Goal: Information Seeking & Learning: Check status

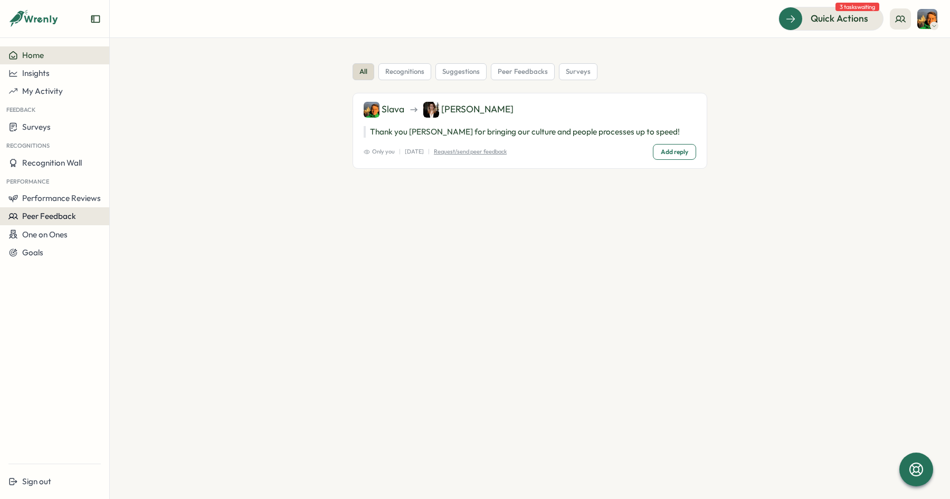
click at [58, 220] on span "Peer Feedback" at bounding box center [49, 216] width 54 height 10
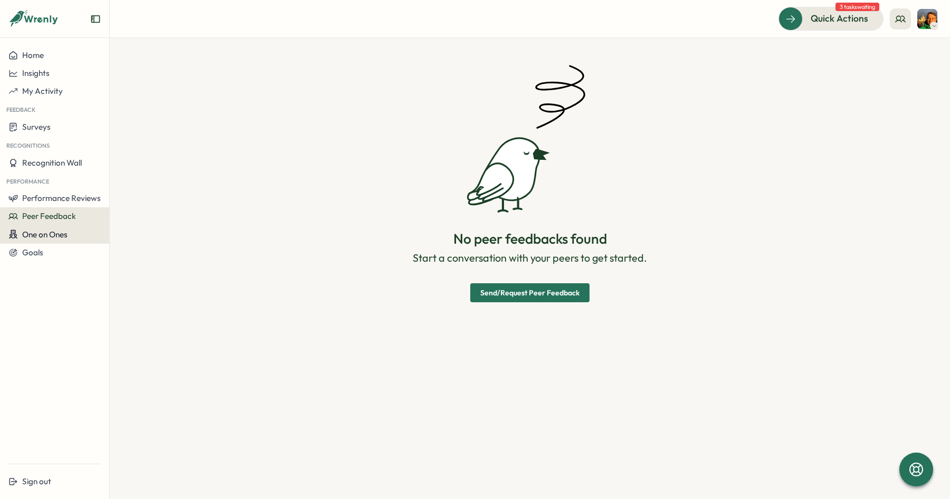
click at [51, 232] on span "One on Ones" at bounding box center [44, 235] width 45 height 10
click at [35, 253] on span "Goals" at bounding box center [32, 252] width 21 height 10
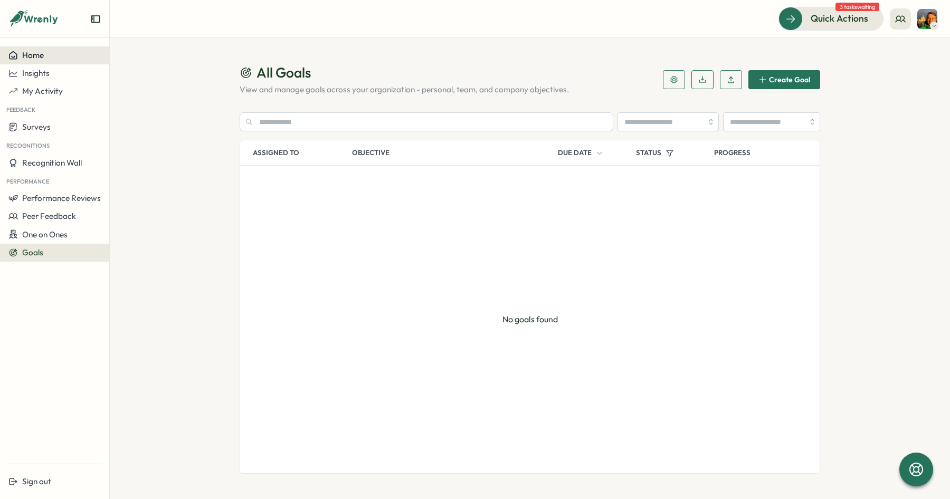
click at [46, 52] on div "Home" at bounding box center [54, 55] width 92 height 9
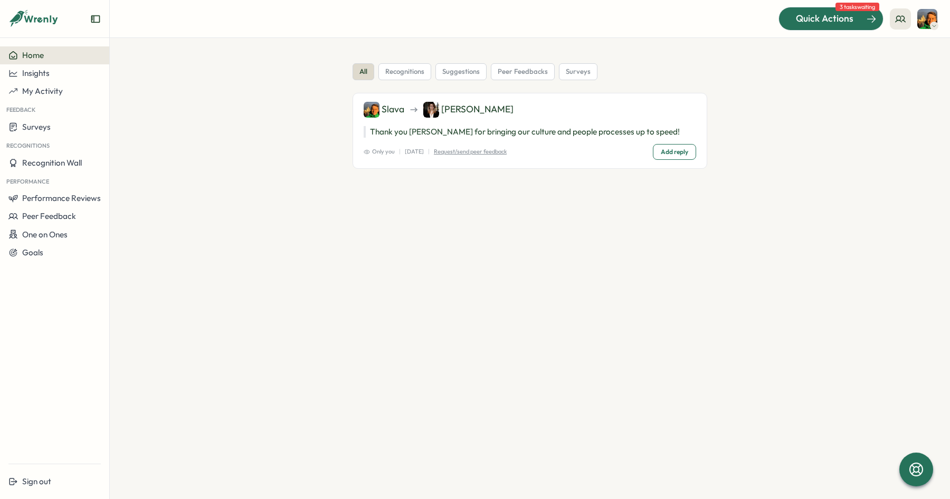
click at [841, 18] on span "Quick Actions" at bounding box center [825, 19] width 58 height 14
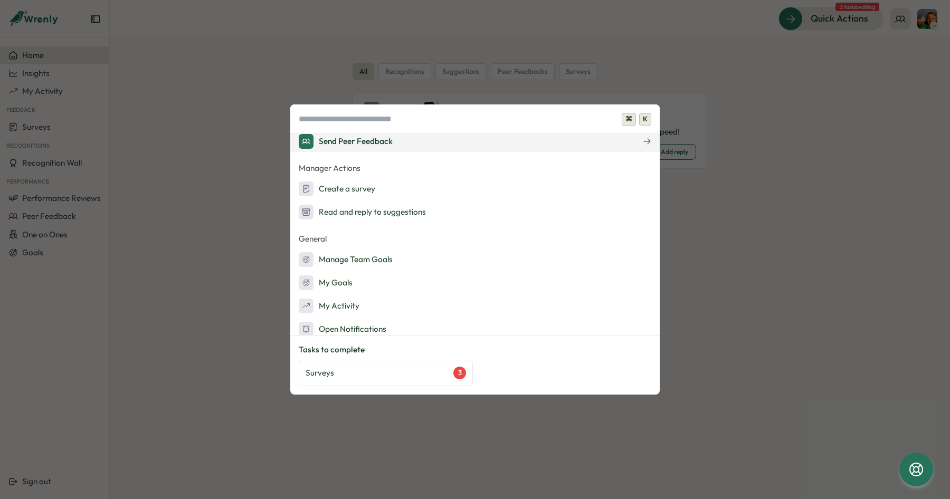
scroll to position [127, 0]
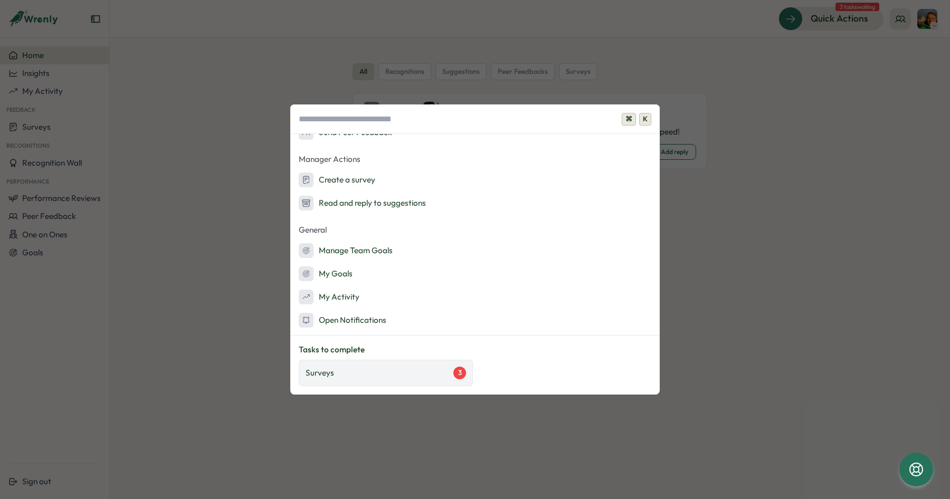
click at [397, 365] on div "Surveys 3" at bounding box center [386, 373] width 174 height 26
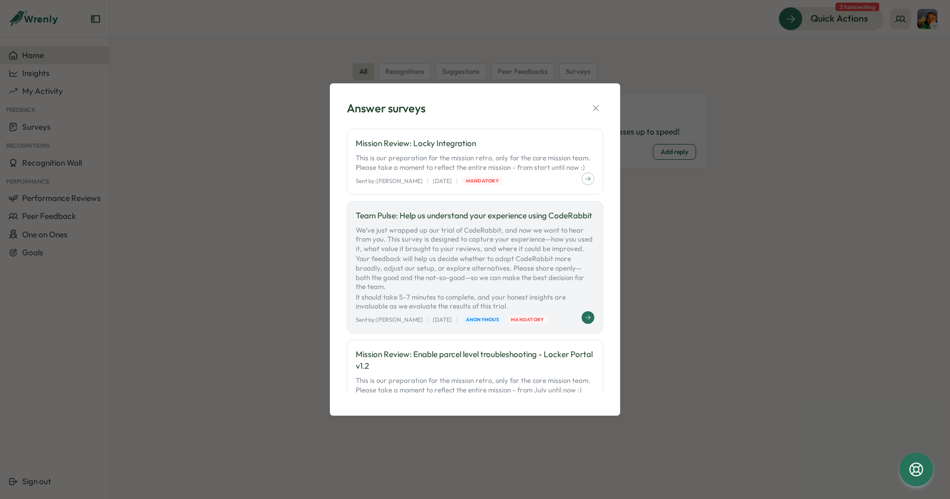
scroll to position [36, 0]
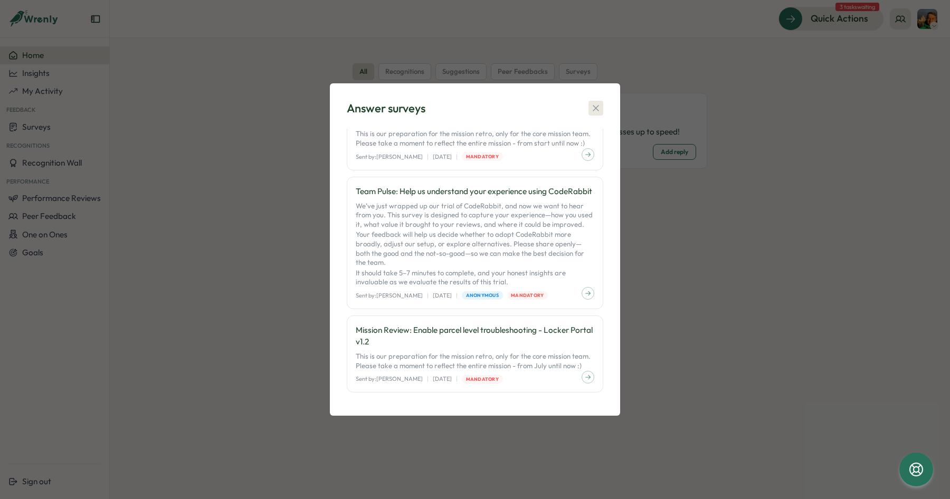
click at [595, 103] on icon "button" at bounding box center [595, 108] width 11 height 11
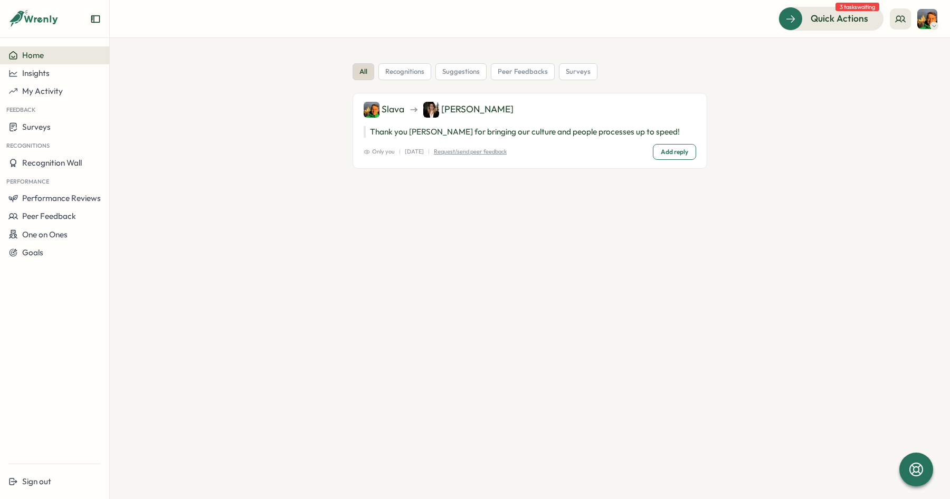
click at [419, 393] on section "all recognitions suggestions peer feedbacks surveys Slava [PERSON_NAME] Thank y…" at bounding box center [530, 268] width 840 height 461
click at [926, 14] on img at bounding box center [927, 19] width 20 height 20
click at [51, 126] on div "Surveys" at bounding box center [54, 127] width 92 height 10
click at [138, 121] on div "Insights" at bounding box center [151, 117] width 79 height 12
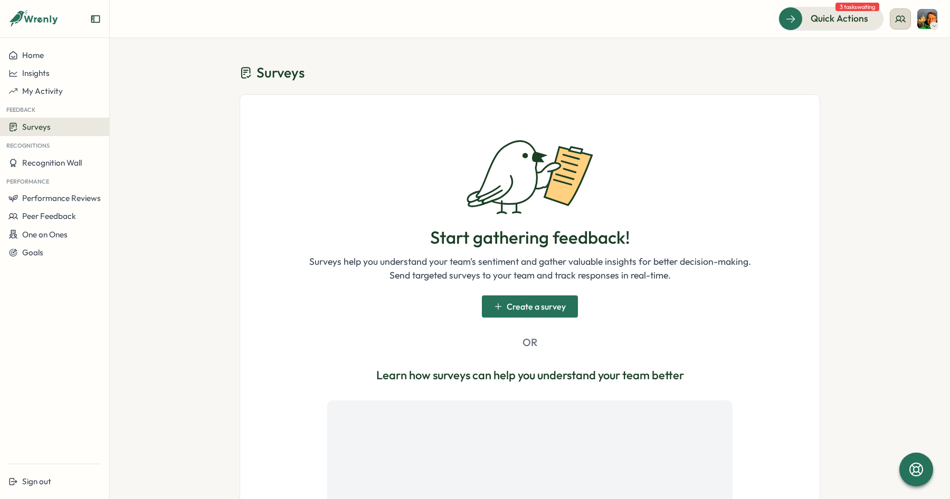
click at [908, 22] on button at bounding box center [900, 18] width 21 height 21
click at [889, 55] on div "My Team" at bounding box center [901, 52] width 66 height 12
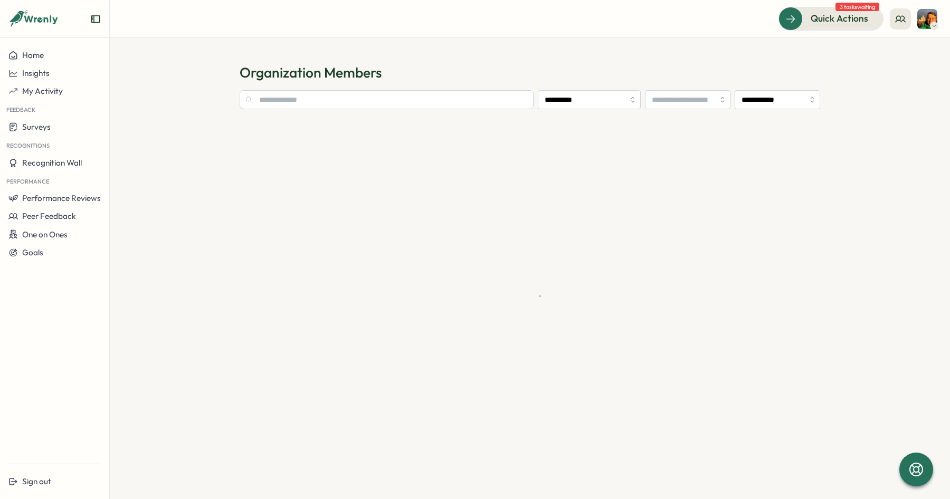
type input "**********"
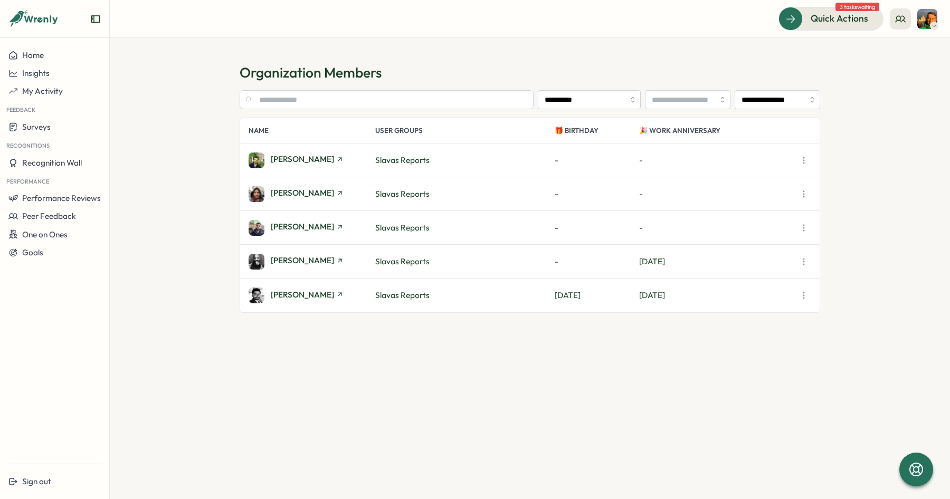
click at [138, 131] on section "**********" at bounding box center [530, 268] width 840 height 461
click at [291, 263] on span "[PERSON_NAME]" at bounding box center [302, 260] width 63 height 8
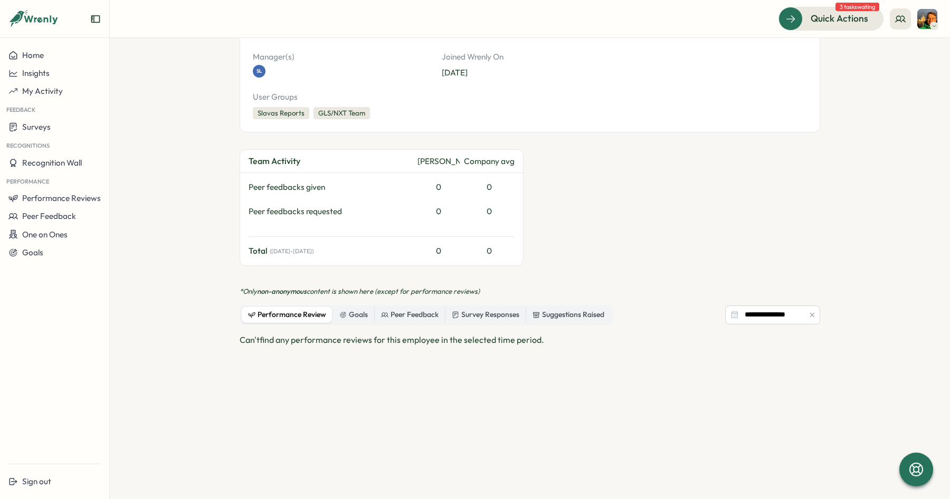
scroll to position [207, 0]
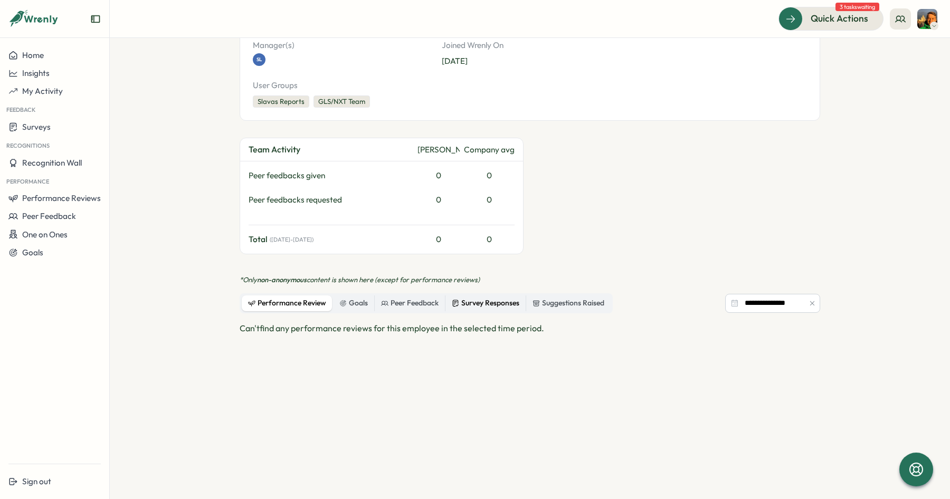
click at [503, 298] on div "Survey Responses" at bounding box center [486, 304] width 68 height 12
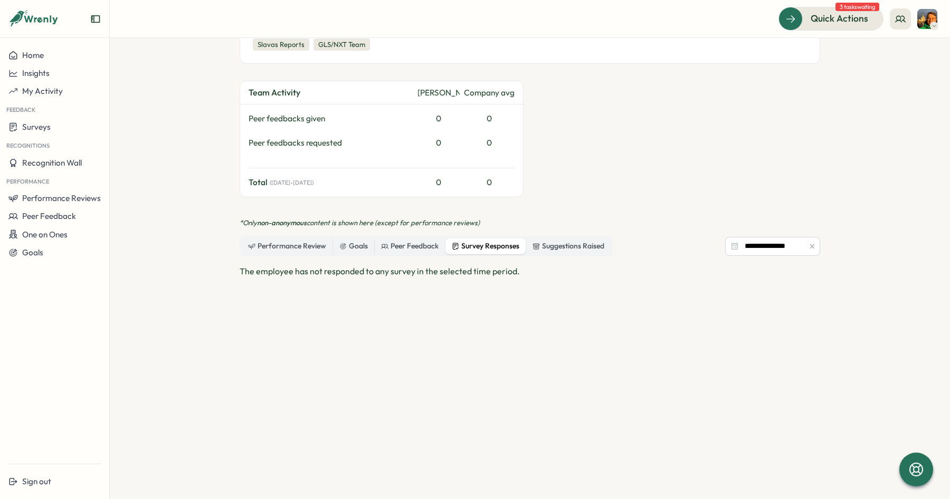
scroll to position [281, 0]
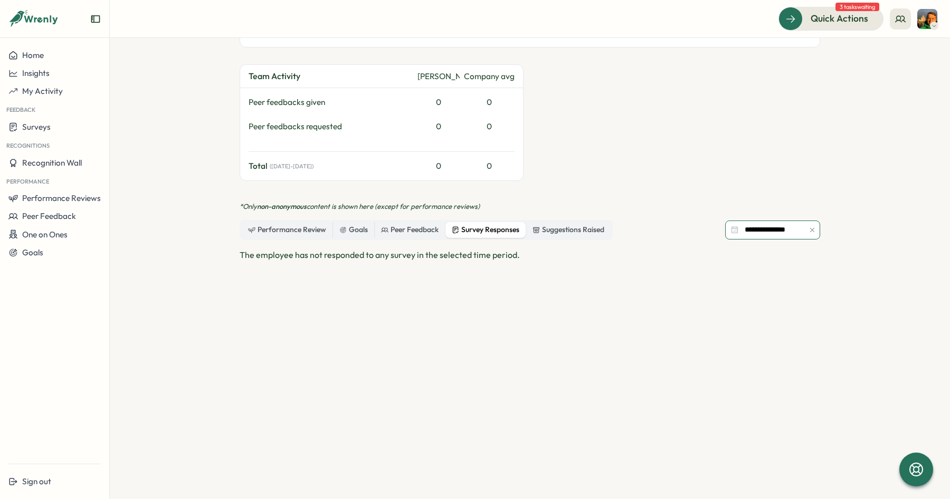
click at [765, 221] on input "**********" at bounding box center [772, 230] width 95 height 19
click at [778, 172] on div "**********" at bounding box center [530, 134] width 580 height 703
click at [415, 224] on div "Peer Feedback" at bounding box center [410, 230] width 58 height 12
click at [345, 224] on div "Goals" at bounding box center [353, 230] width 28 height 12
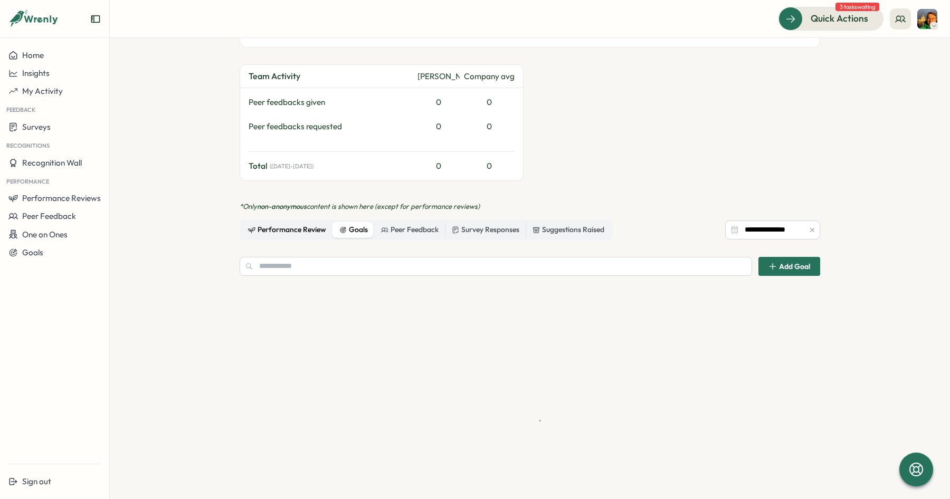
click at [286, 224] on div "Performance Review" at bounding box center [287, 230] width 78 height 12
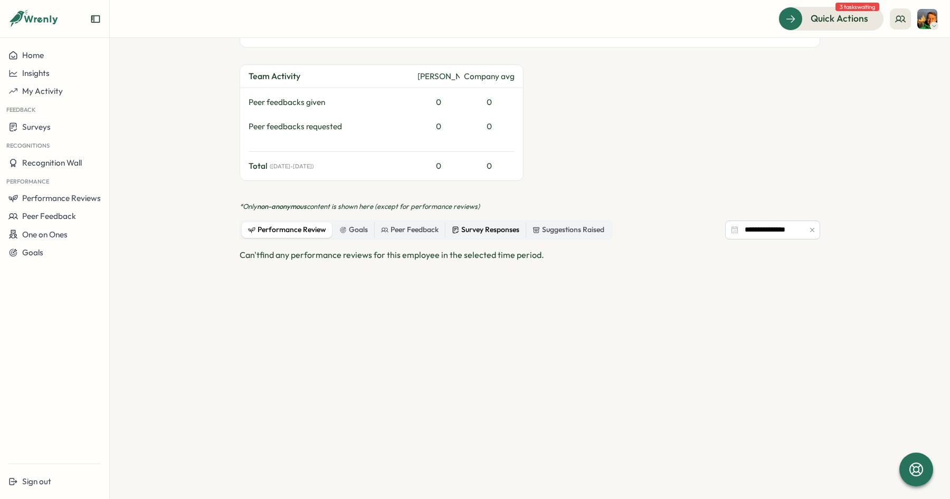
click at [469, 224] on div "Survey Responses" at bounding box center [486, 230] width 68 height 12
click at [414, 224] on div "Peer Feedback" at bounding box center [410, 230] width 58 height 12
click at [484, 224] on div "Survey Responses" at bounding box center [486, 230] width 68 height 12
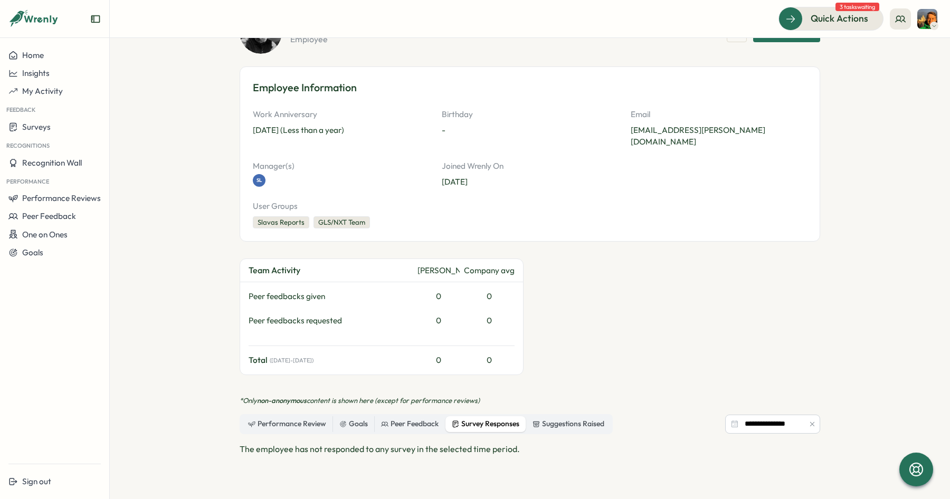
scroll to position [0, 0]
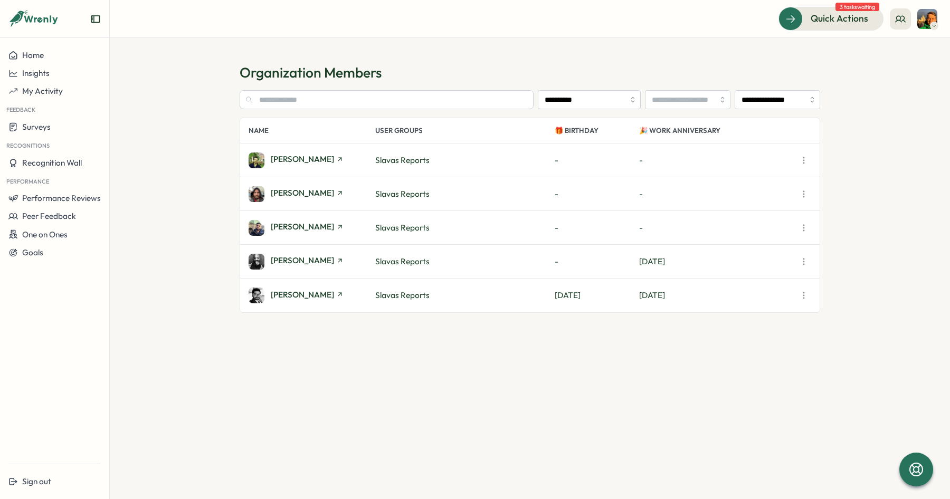
click at [297, 254] on div "[PERSON_NAME]" at bounding box center [312, 262] width 127 height 16
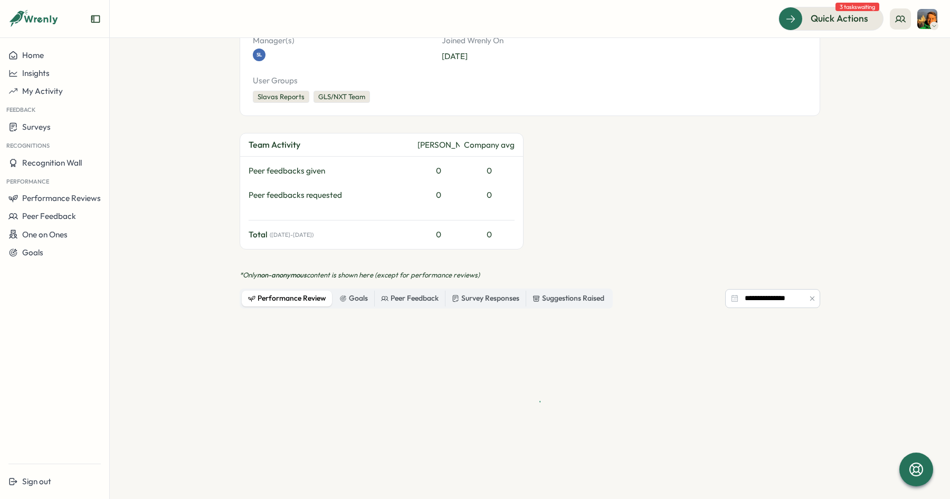
scroll to position [230, 0]
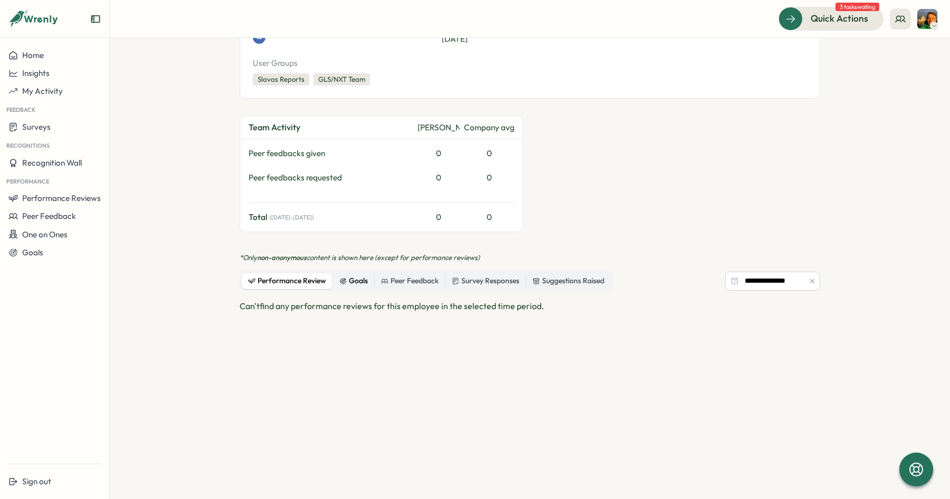
click at [346, 275] on div "Goals" at bounding box center [353, 281] width 28 height 12
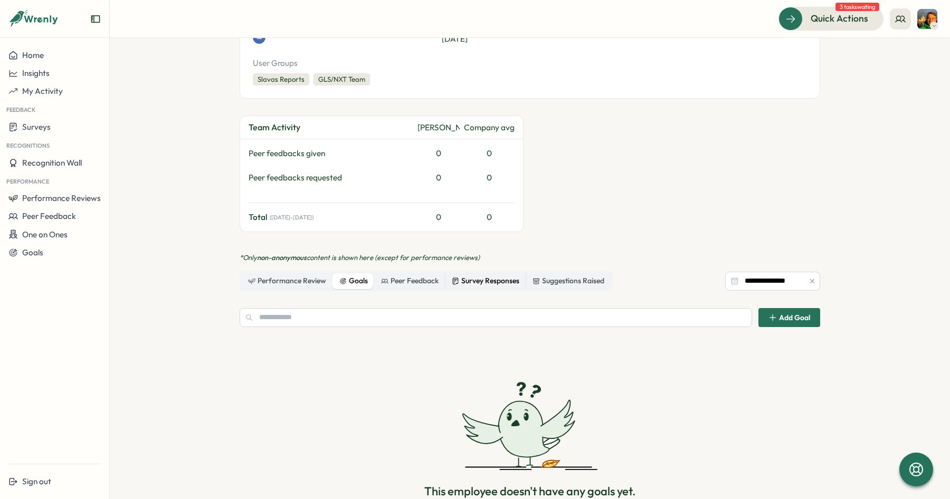
click at [481, 275] on div "Survey Responses" at bounding box center [486, 281] width 68 height 12
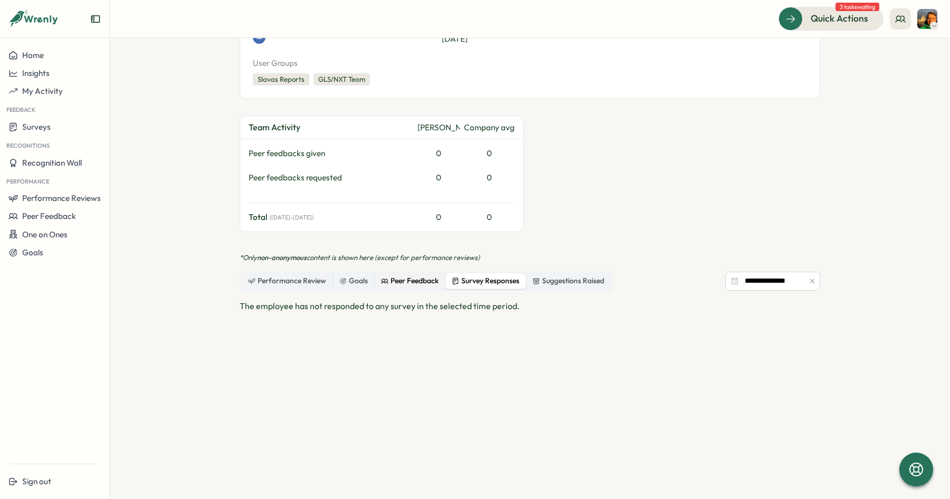
click at [403, 275] on div "Peer Feedback" at bounding box center [410, 281] width 58 height 12
click at [361, 275] on div "Goals" at bounding box center [353, 281] width 28 height 12
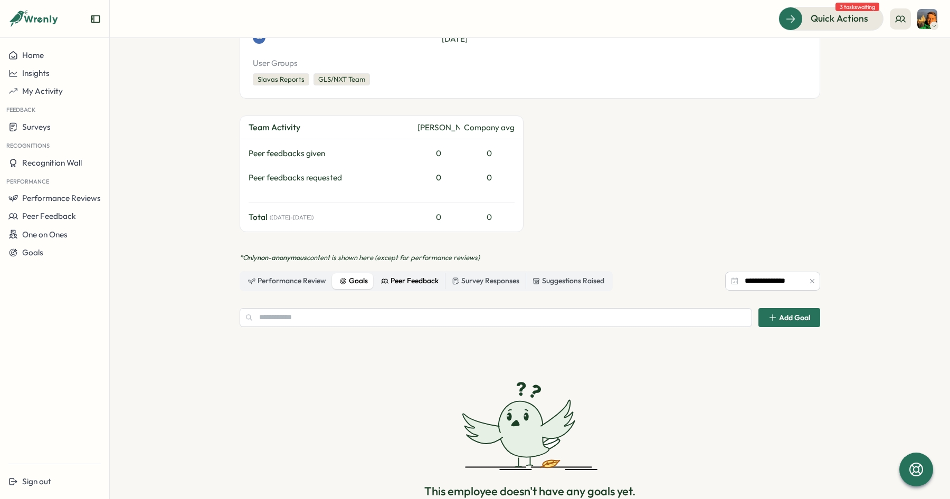
click at [407, 275] on div "Peer Feedback" at bounding box center [410, 281] width 58 height 12
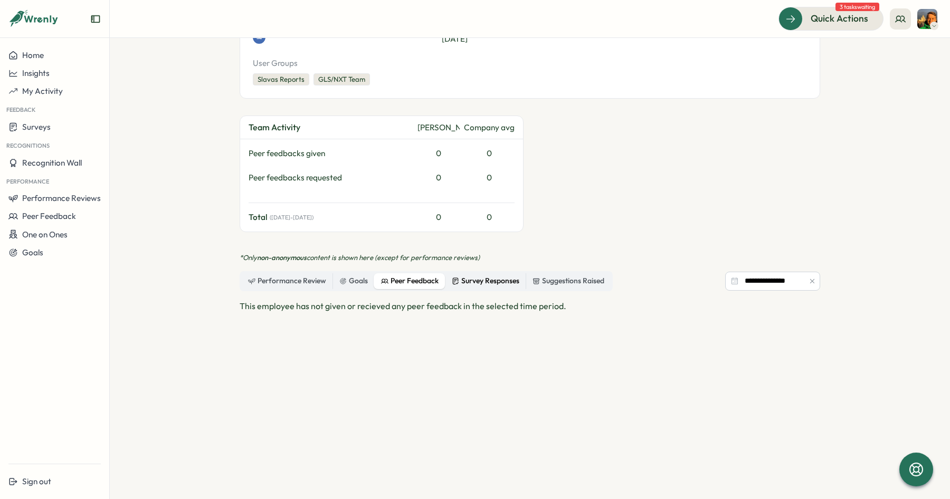
click at [475, 275] on div "Survey Responses" at bounding box center [486, 281] width 68 height 12
click at [576, 275] on div "Suggestions Raised" at bounding box center [568, 281] width 72 height 12
click at [654, 199] on div "Team Activity [PERSON_NAME] Company avg Peer feedbacks given 0 0 Peer feedbacks…" at bounding box center [530, 174] width 580 height 117
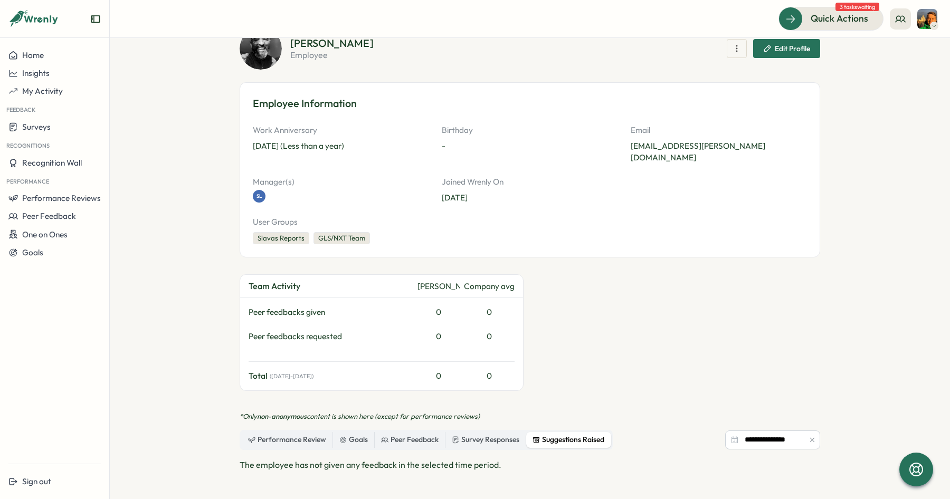
scroll to position [70, 0]
click at [178, 179] on section "**********" at bounding box center [530, 268] width 840 height 461
